Goal: Navigation & Orientation: Find specific page/section

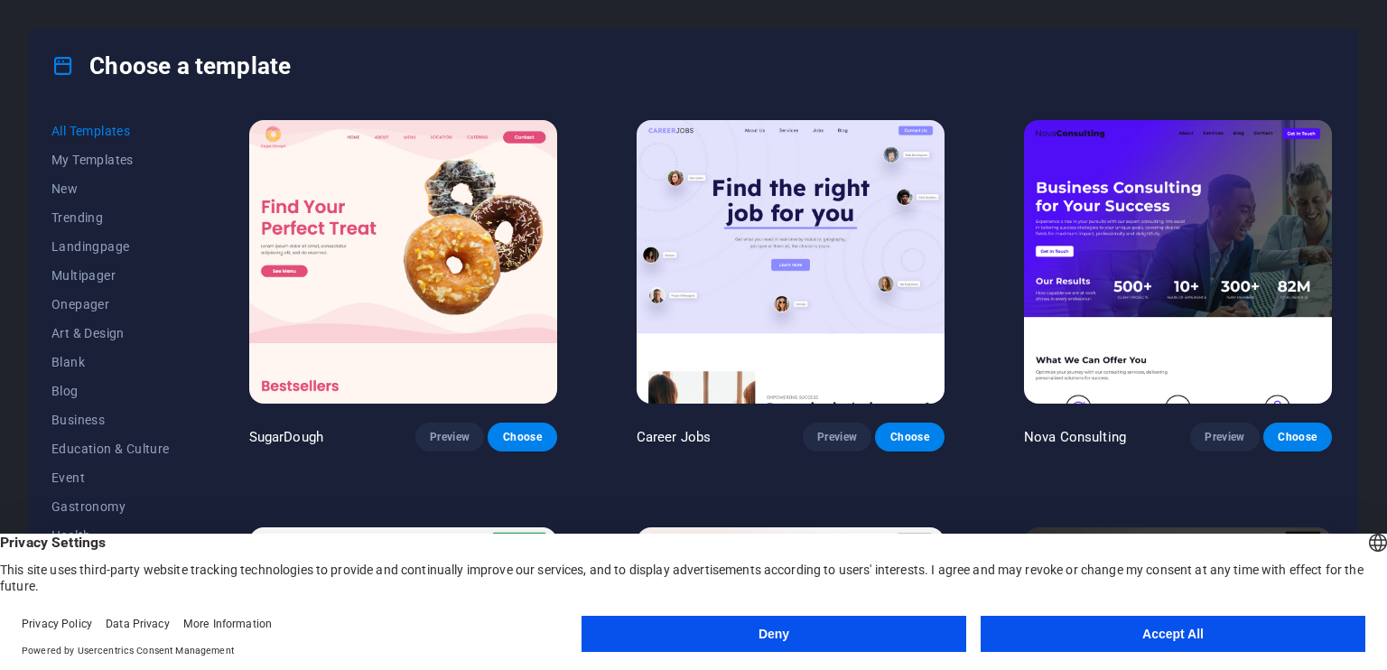
click at [1131, 630] on button "Accept All" at bounding box center [1173, 634] width 385 height 36
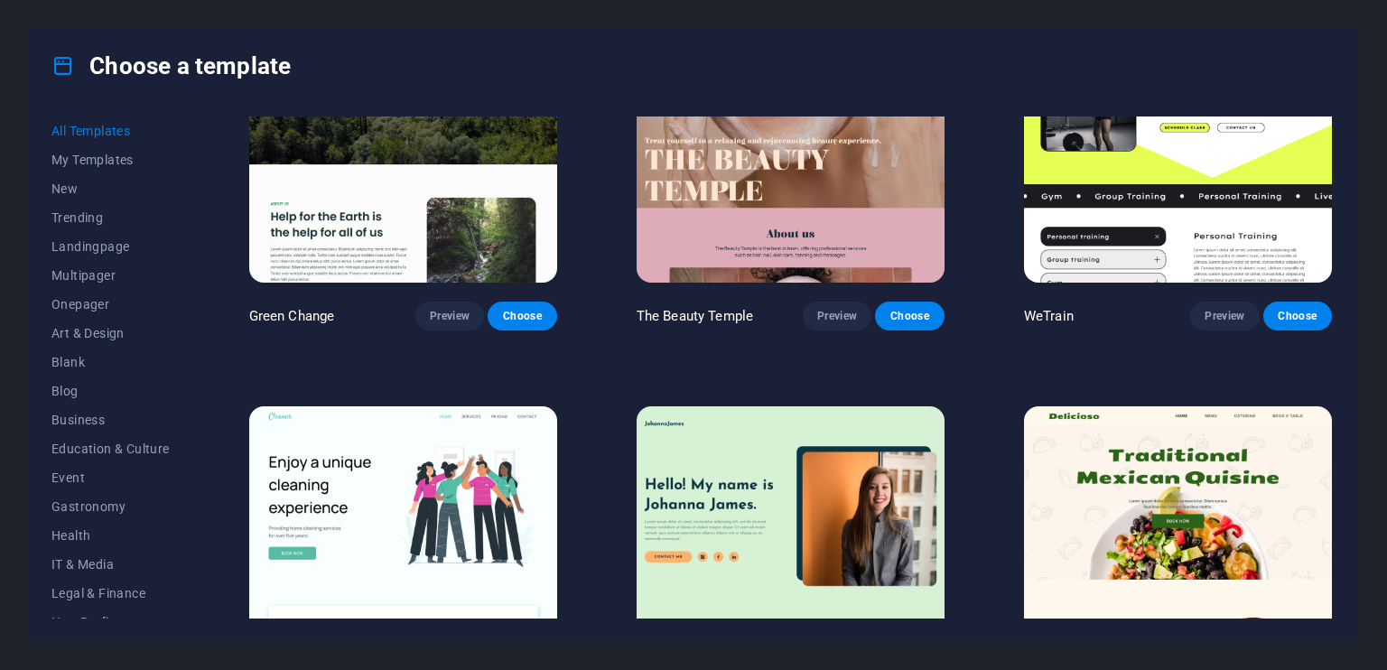
scroll to position [2980, 0]
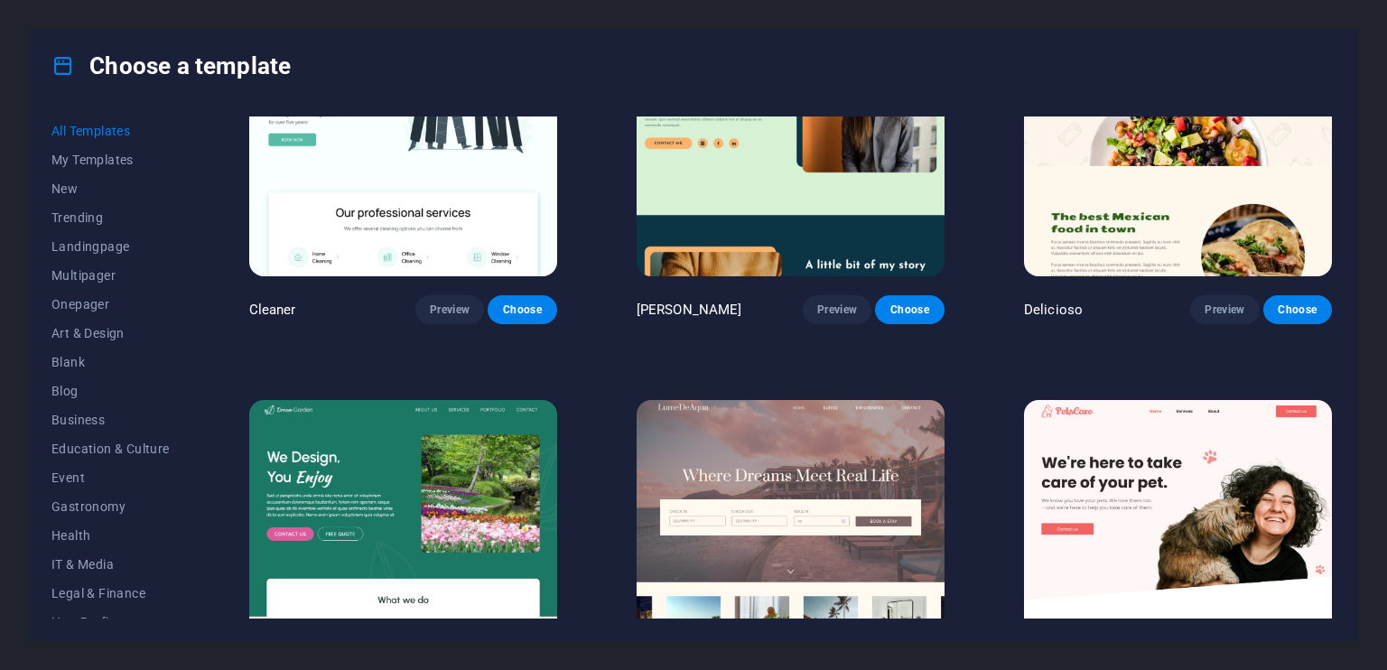
drag, startPoint x: 1330, startPoint y: 190, endPoint x: 1347, endPoint y: 263, distance: 74.9
click at [1347, 263] on div "All Templates My Templates New Trending Landingpage Multipager Onepager Art & D…" at bounding box center [694, 371] width 1328 height 538
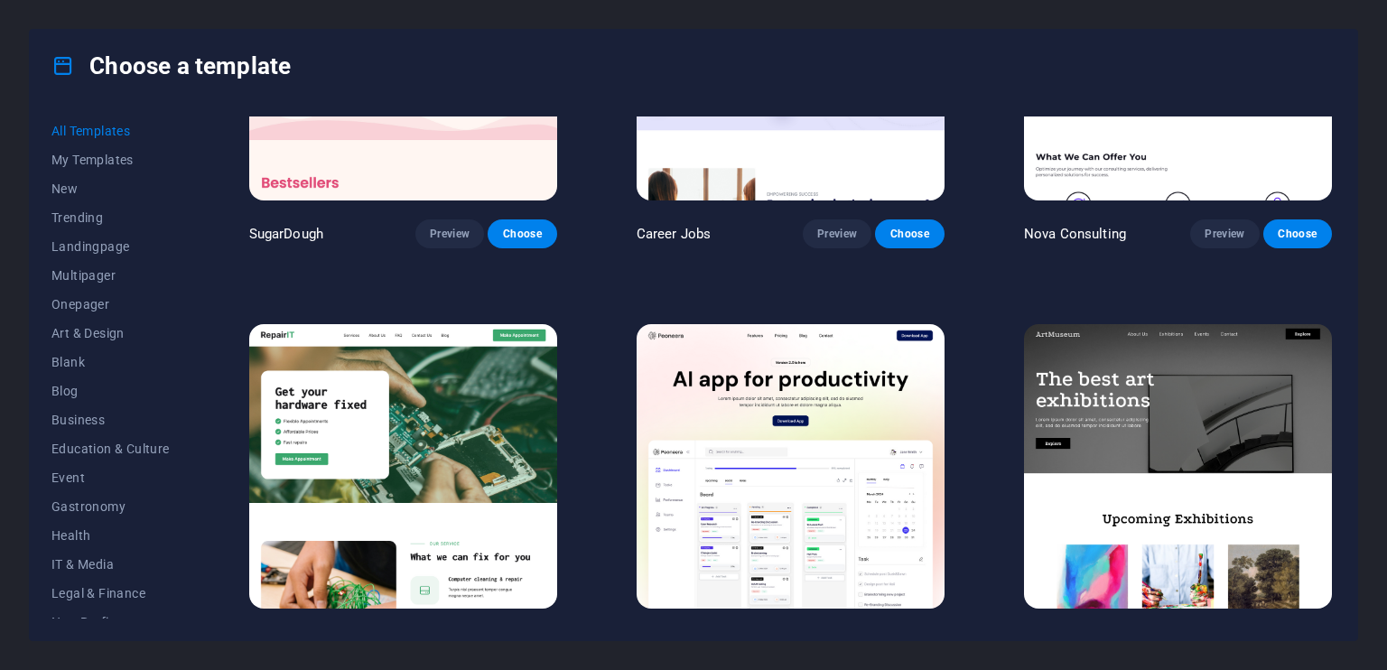
scroll to position [0, 0]
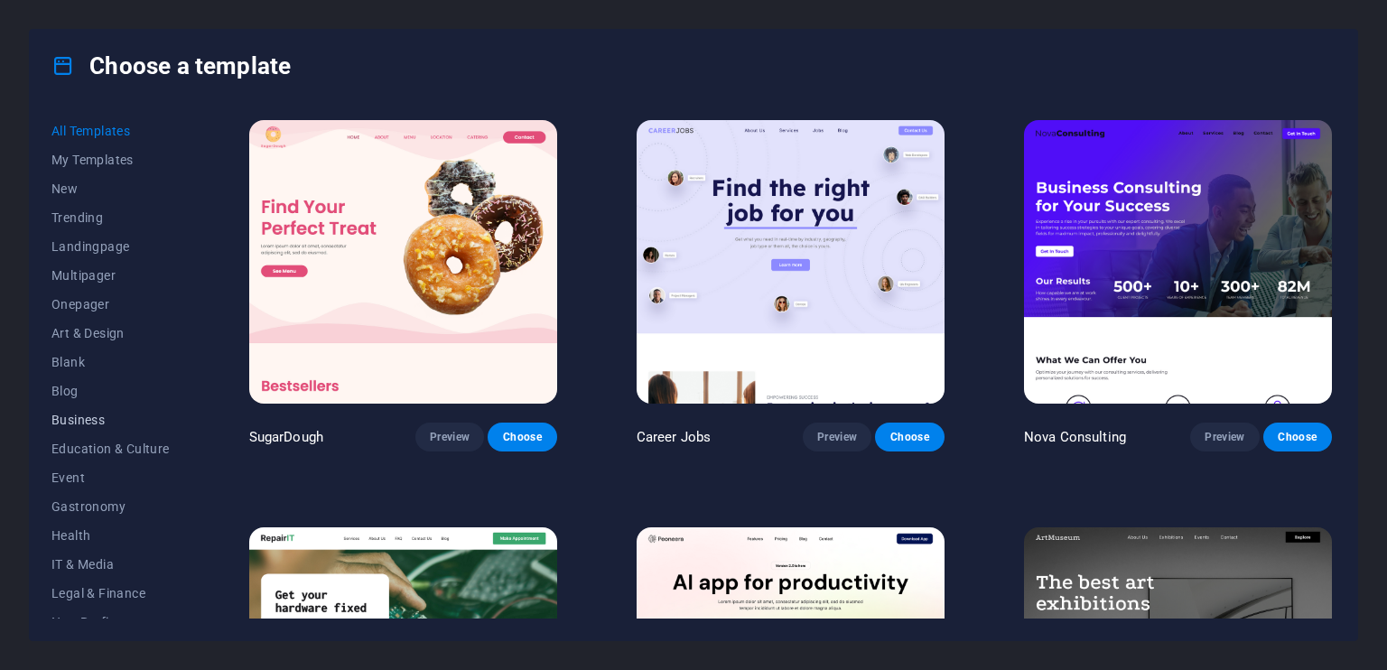
click at [90, 420] on span "Business" at bounding box center [110, 420] width 118 height 14
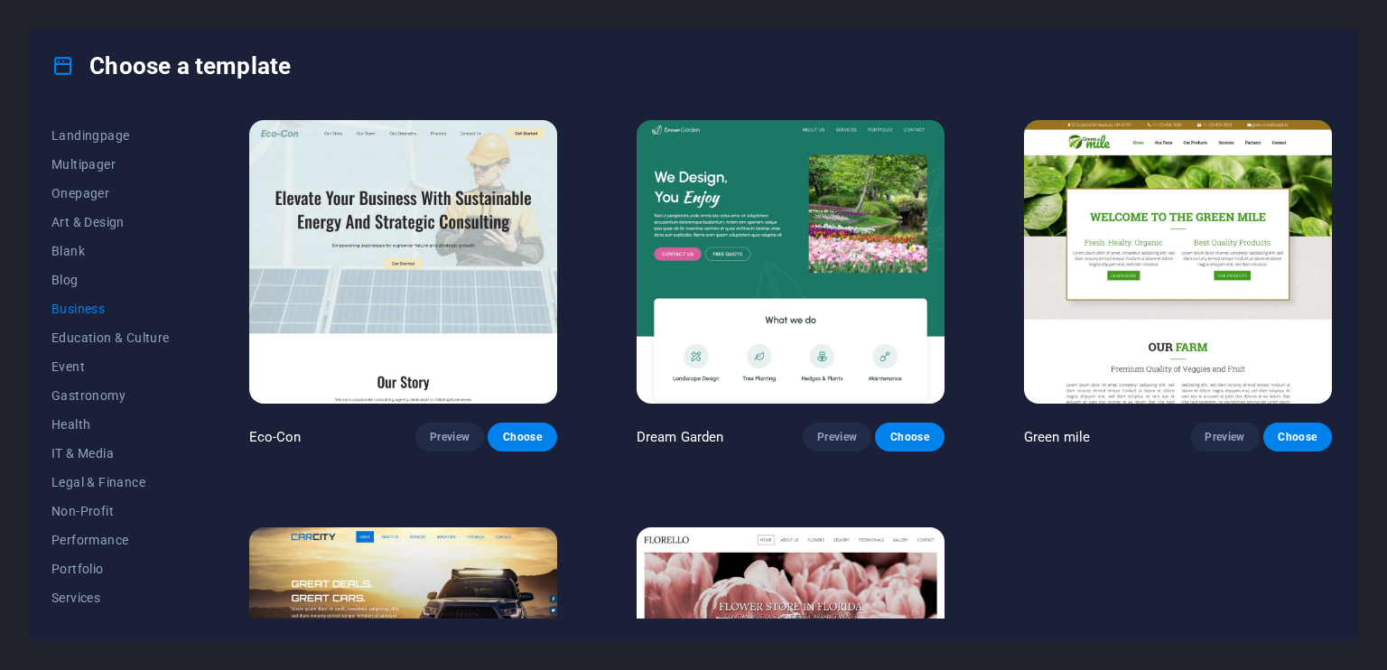
scroll to position [219, 0]
click at [79, 482] on span "Services" at bounding box center [110, 489] width 118 height 14
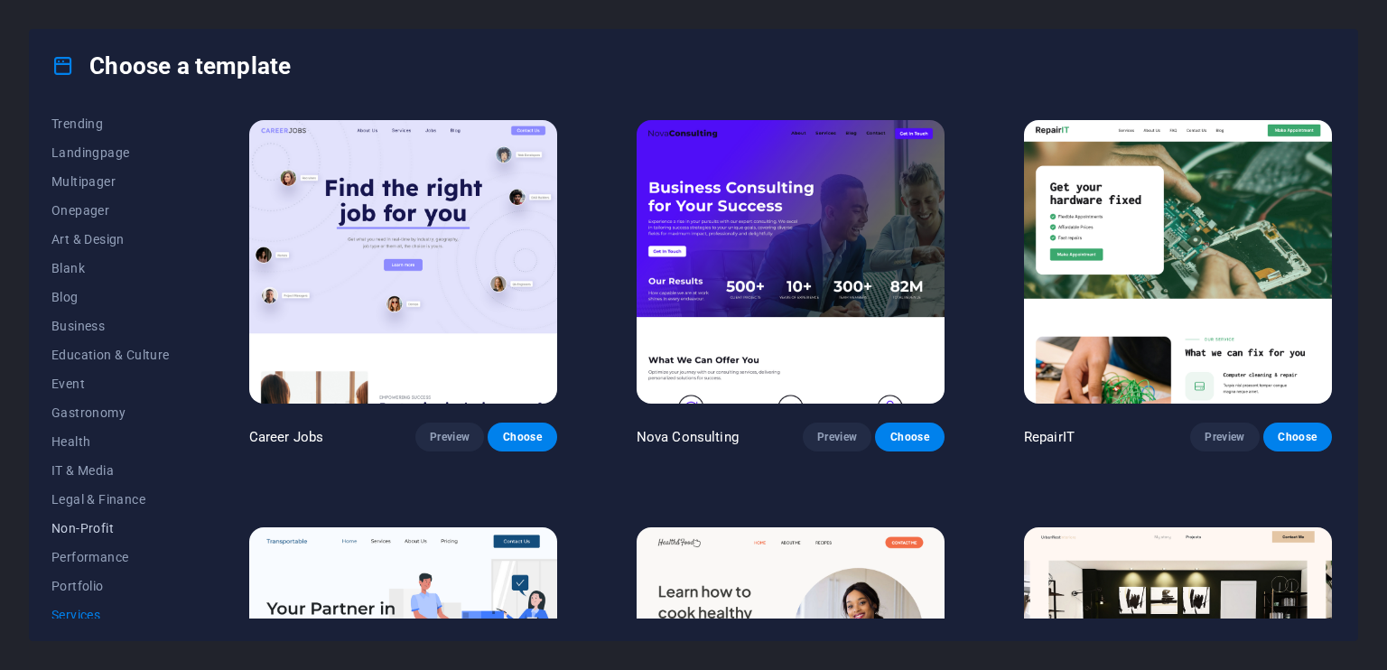
scroll to position [0, 0]
click at [85, 122] on button "All Templates" at bounding box center [110, 130] width 118 height 29
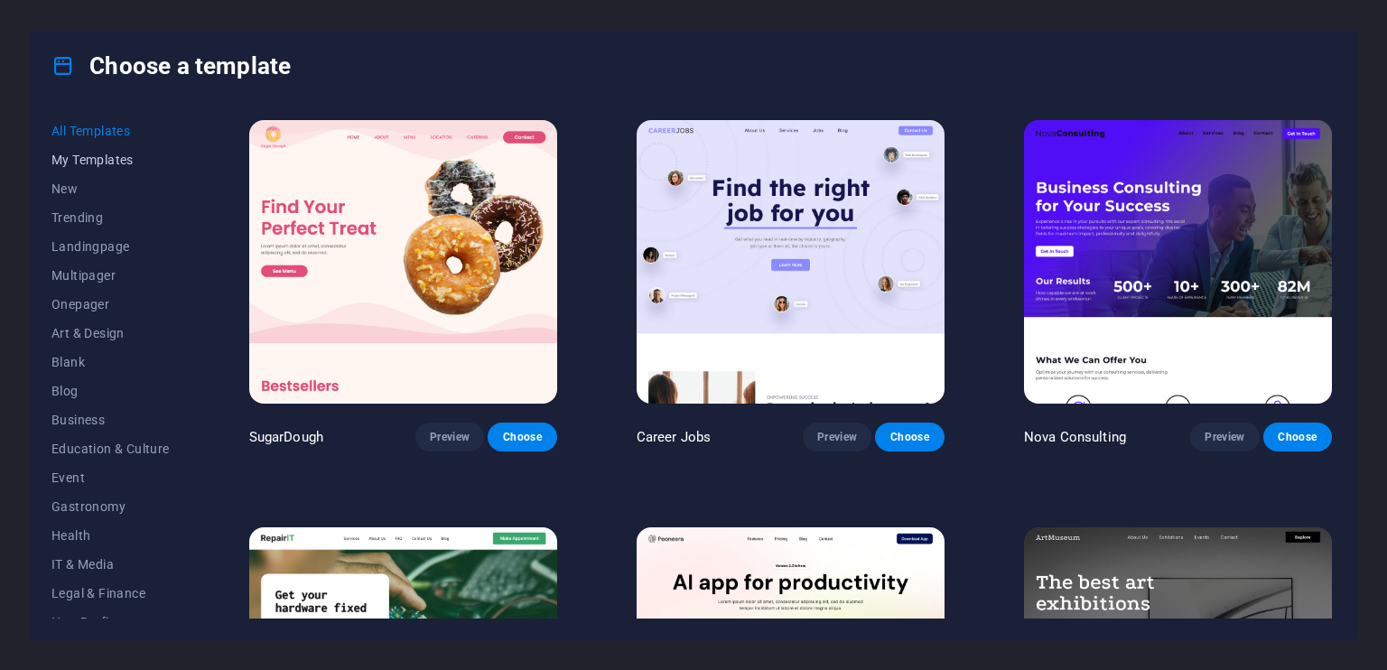
click at [93, 161] on span "My Templates" at bounding box center [110, 160] width 118 height 14
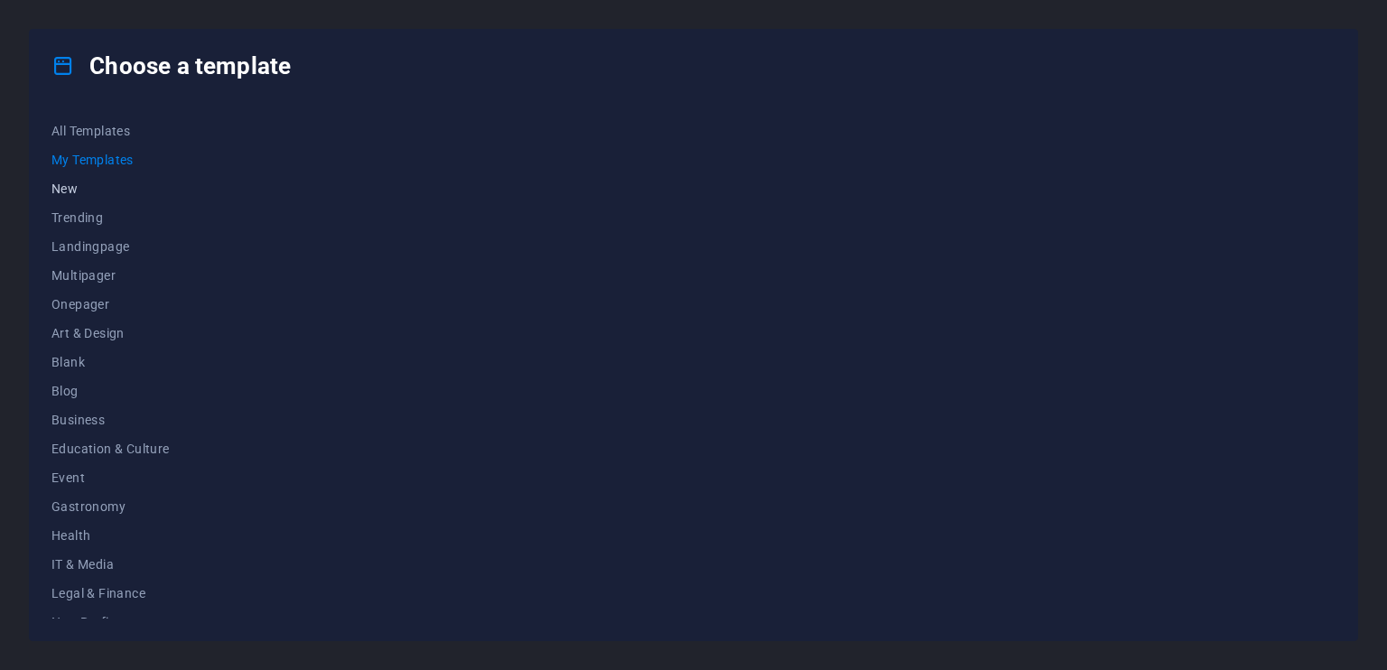
click at [83, 191] on span "New" at bounding box center [110, 189] width 118 height 14
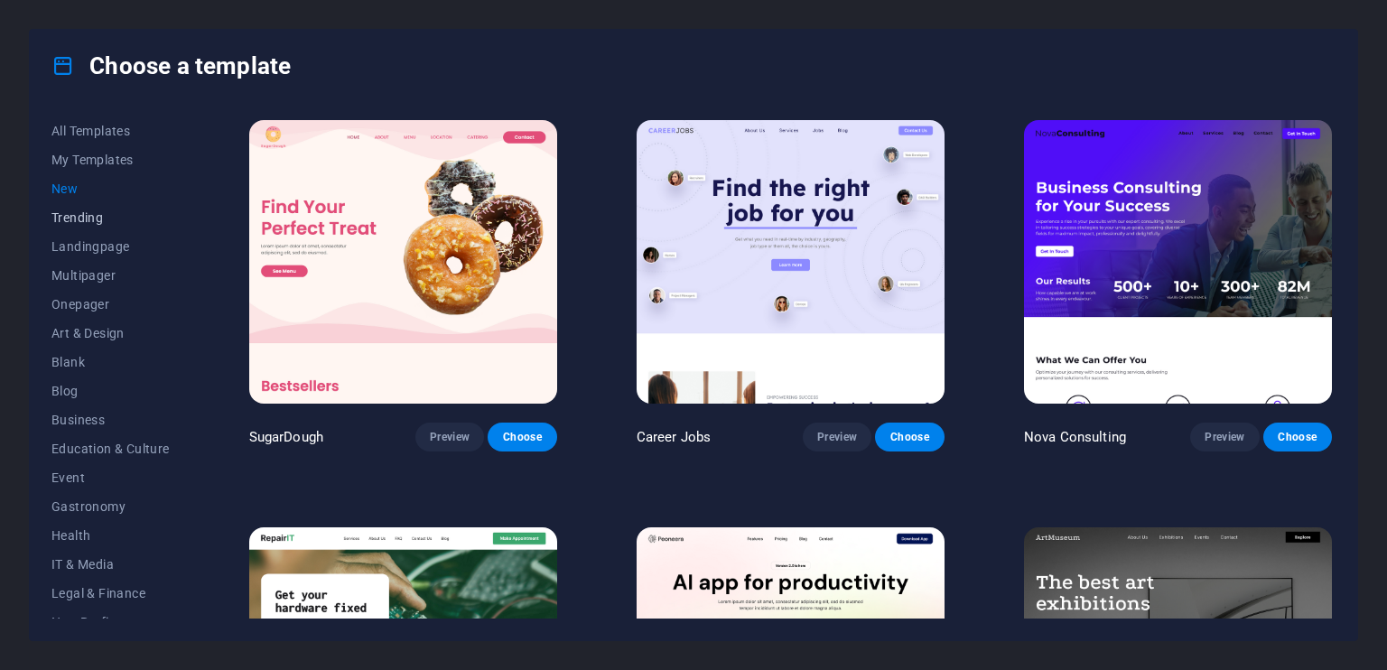
click at [83, 212] on span "Trending" at bounding box center [110, 217] width 118 height 14
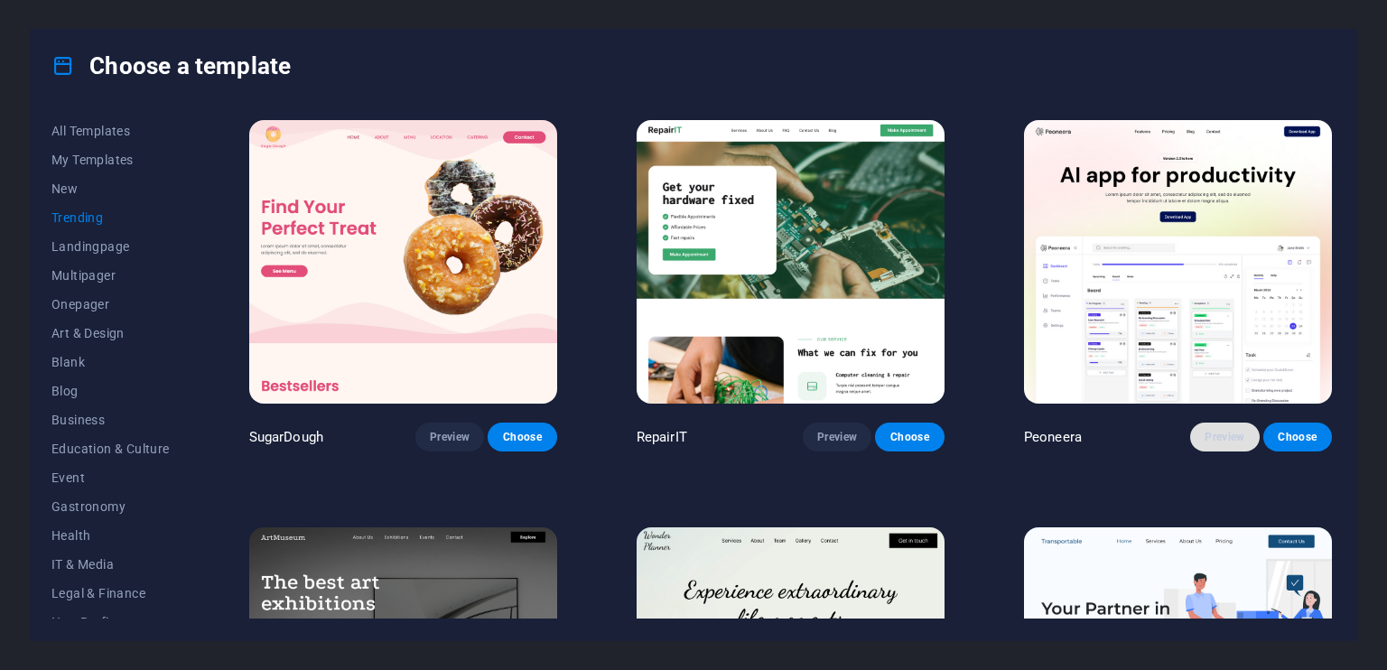
click at [1205, 433] on span "Preview" at bounding box center [1225, 437] width 40 height 14
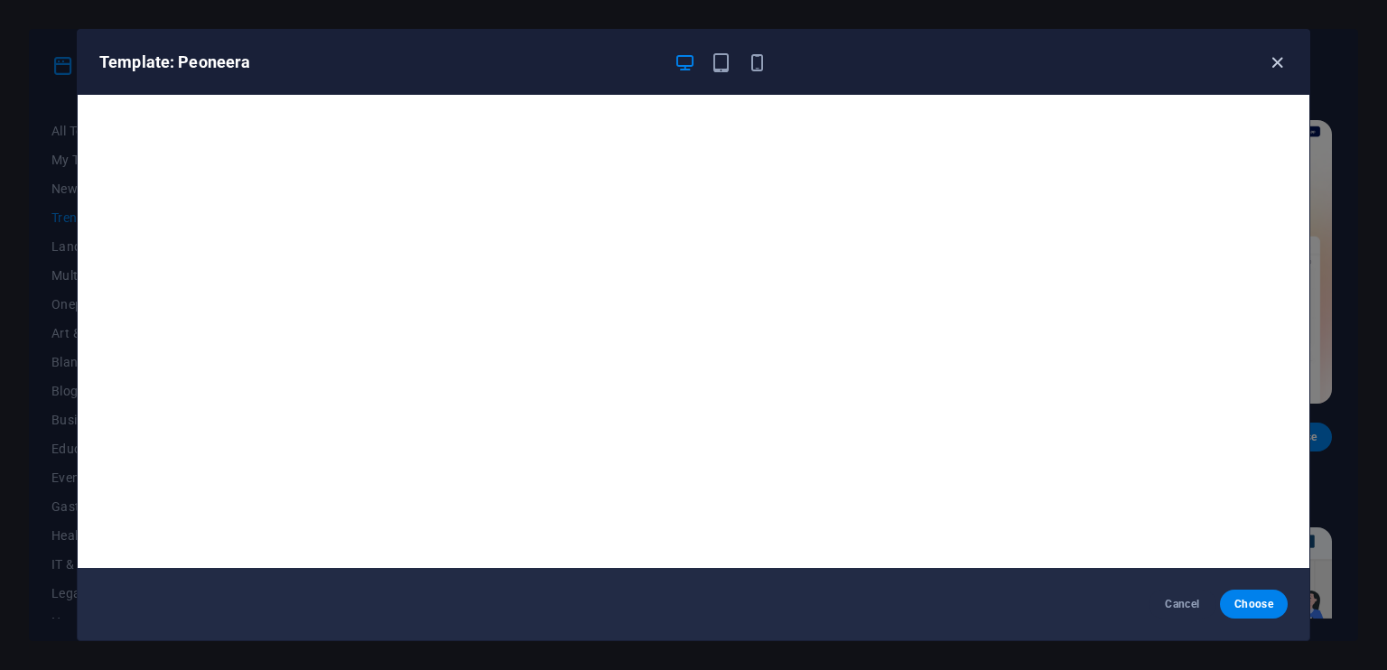
click at [1274, 55] on icon "button" at bounding box center [1277, 62] width 21 height 21
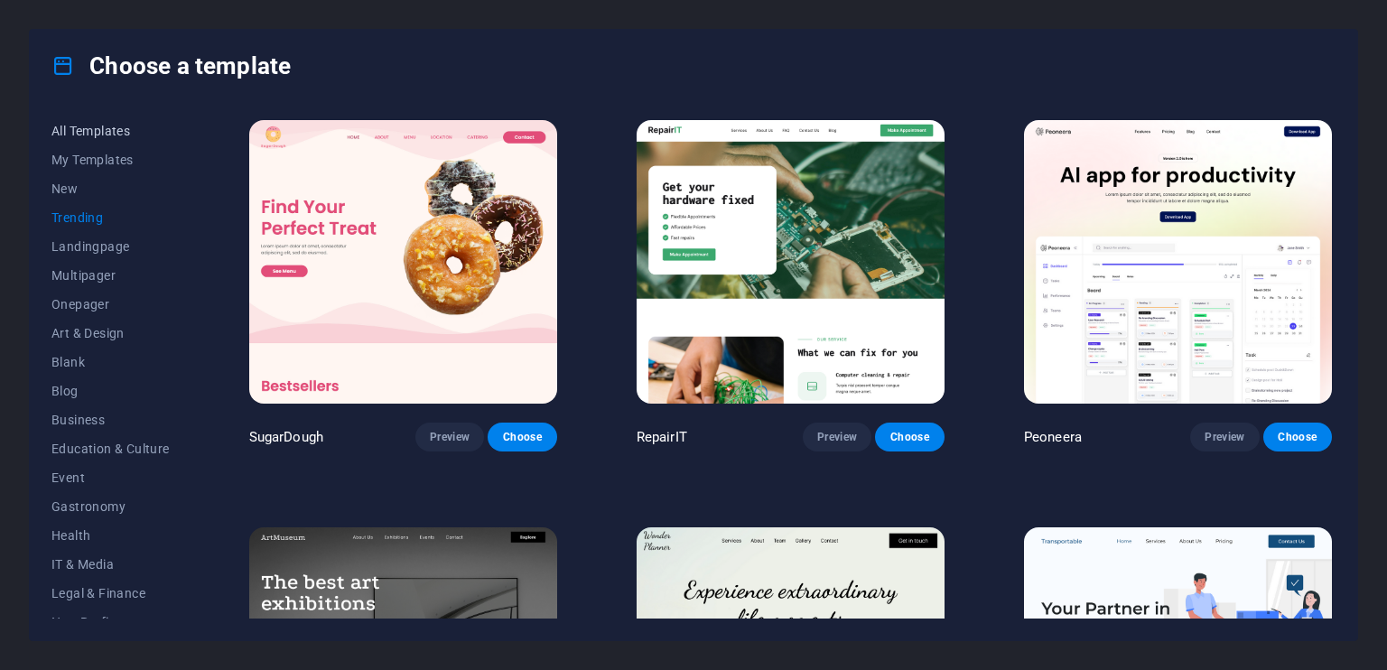
click at [100, 124] on span "All Templates" at bounding box center [110, 131] width 118 height 14
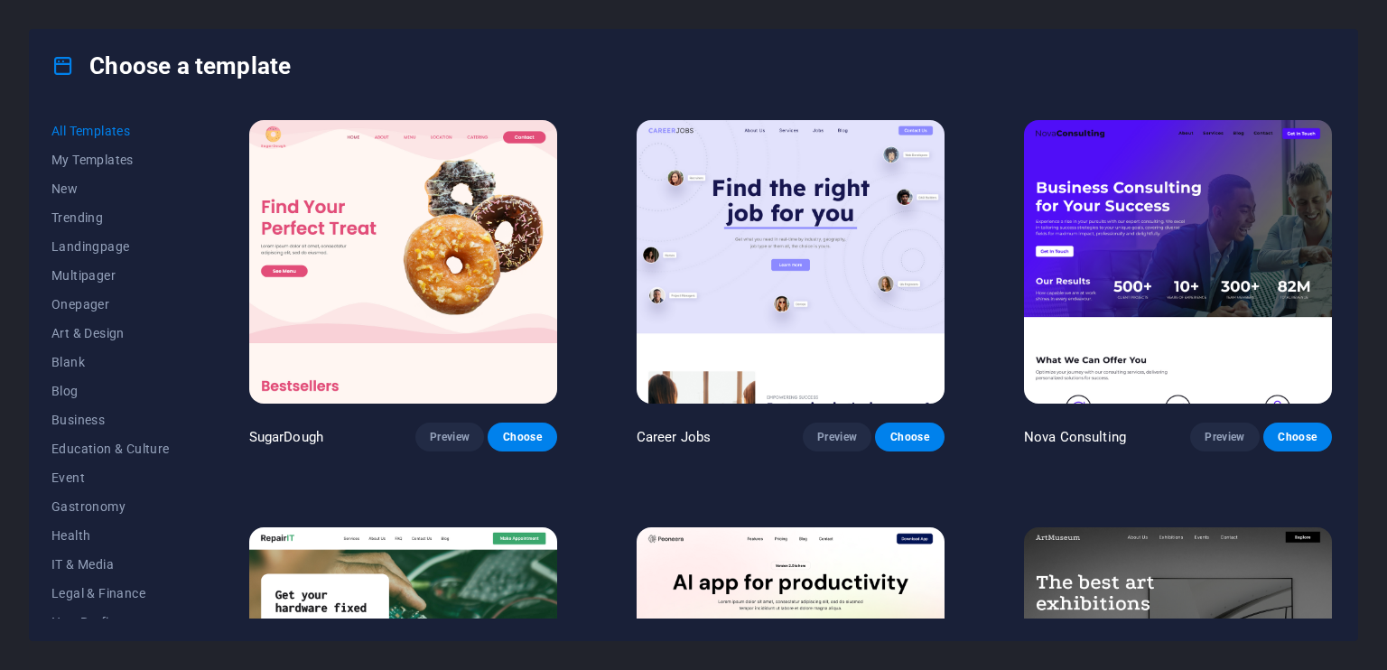
drag, startPoint x: 1335, startPoint y: 116, endPoint x: 1343, endPoint y: 183, distance: 68.2
click at [1343, 183] on div "All Templates My Templates New Trending Landingpage Multipager Onepager Art & D…" at bounding box center [694, 371] width 1328 height 538
click at [1362, 177] on div "Choose a template All Templates My Templates New Trending Landingpage Multipage…" at bounding box center [693, 335] width 1387 height 670
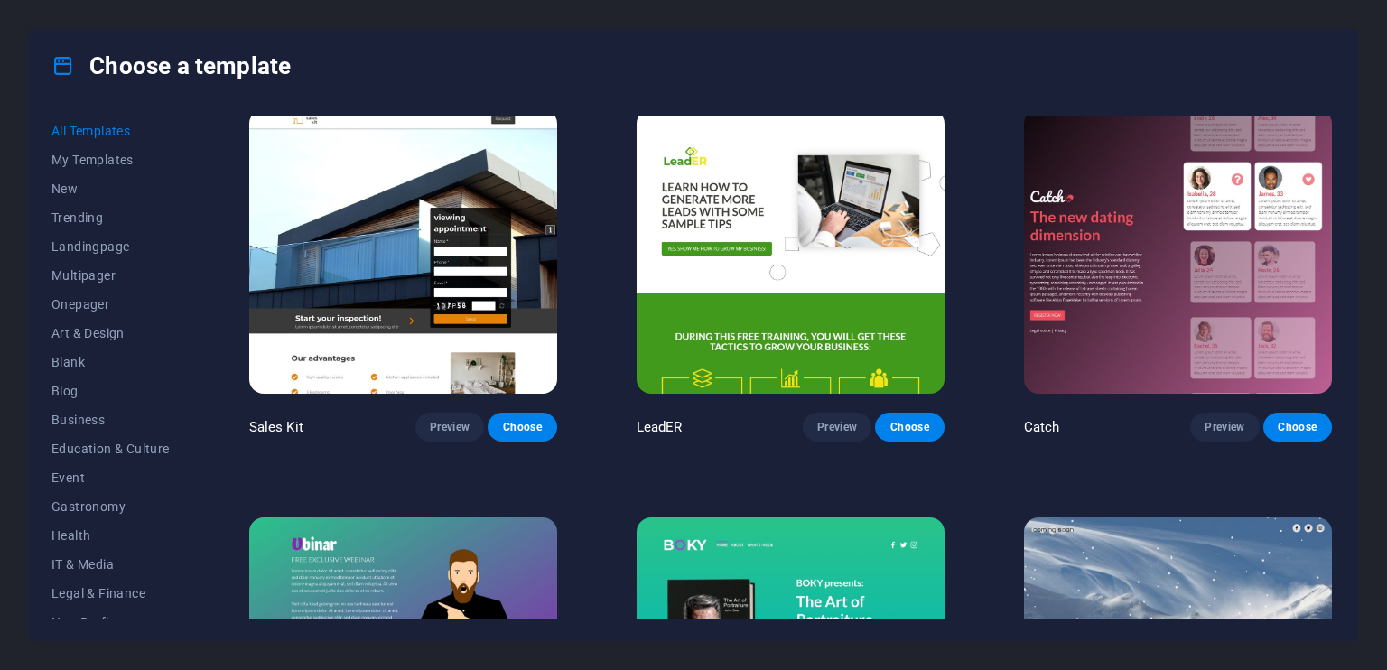
scroll to position [21158, 0]
